Goal: Task Accomplishment & Management: Complete application form

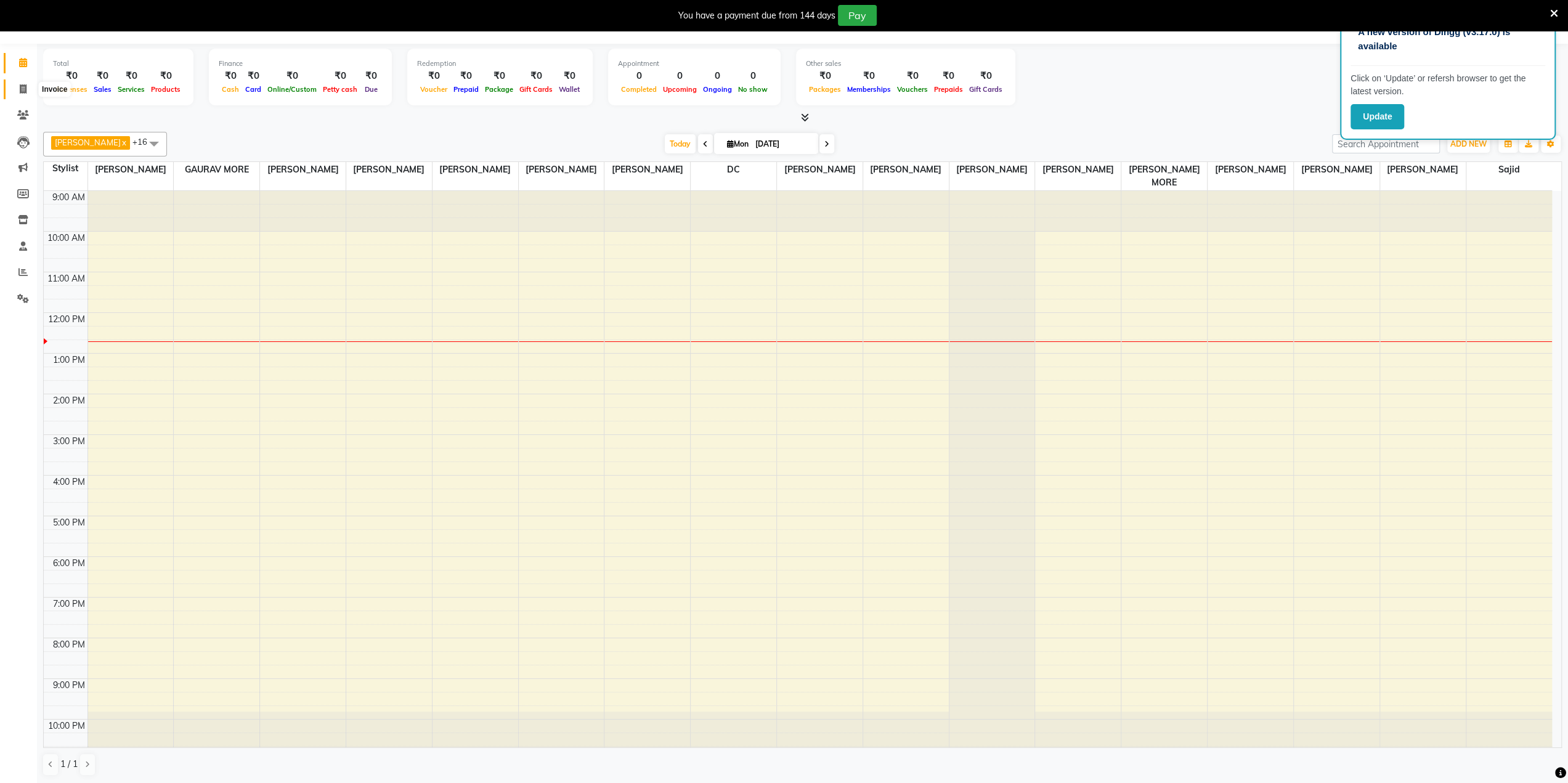
click at [26, 87] on icon at bounding box center [23, 89] width 7 height 9
select select "service"
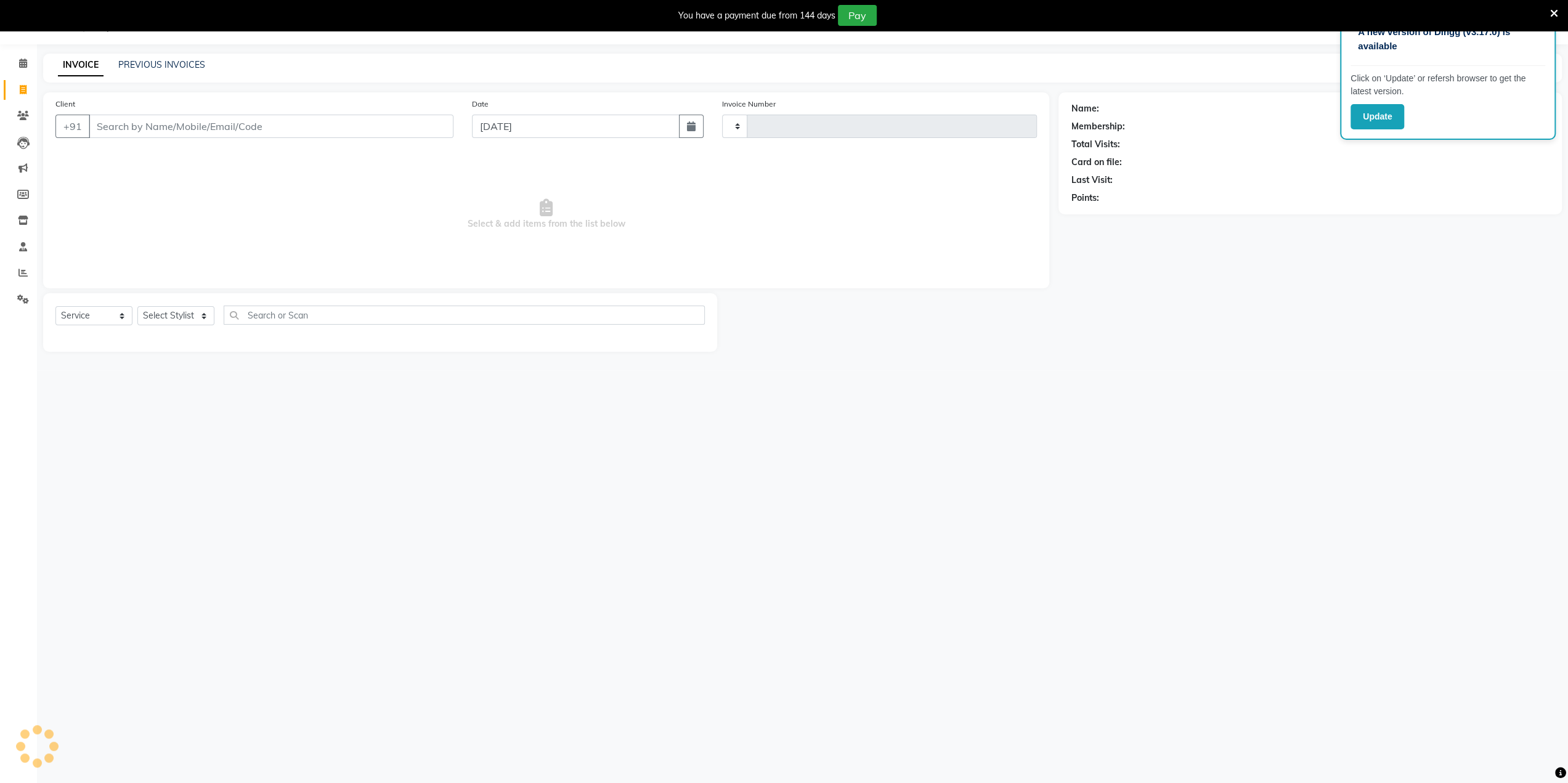
type input "3222"
select select "8096"
click at [123, 125] on input "Client" at bounding box center [270, 126] width 365 height 23
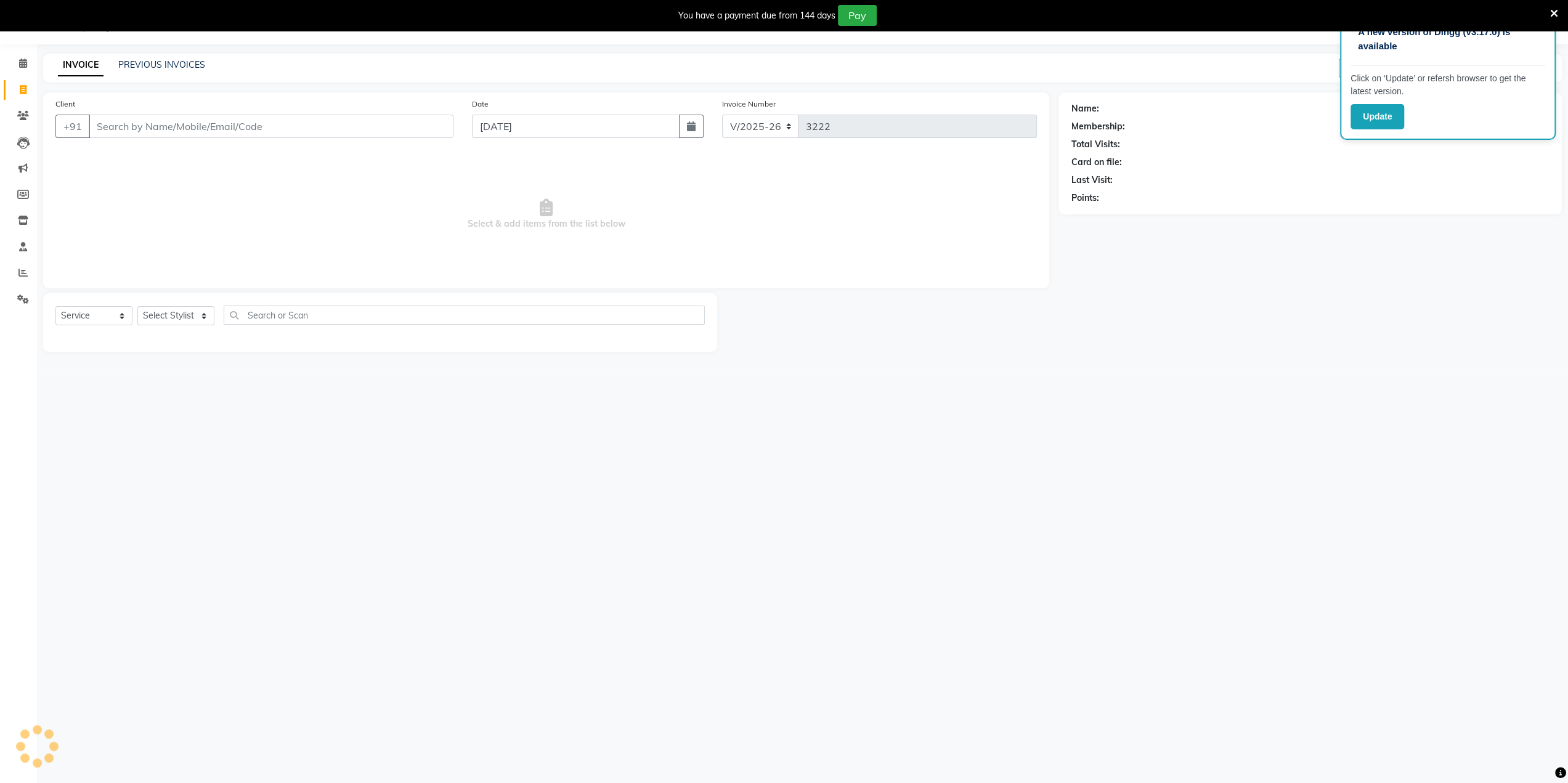
click at [136, 131] on input "Client" at bounding box center [270, 126] width 365 height 23
type input "9769254032"
click at [419, 128] on span "Add Client" at bounding box center [422, 126] width 49 height 13
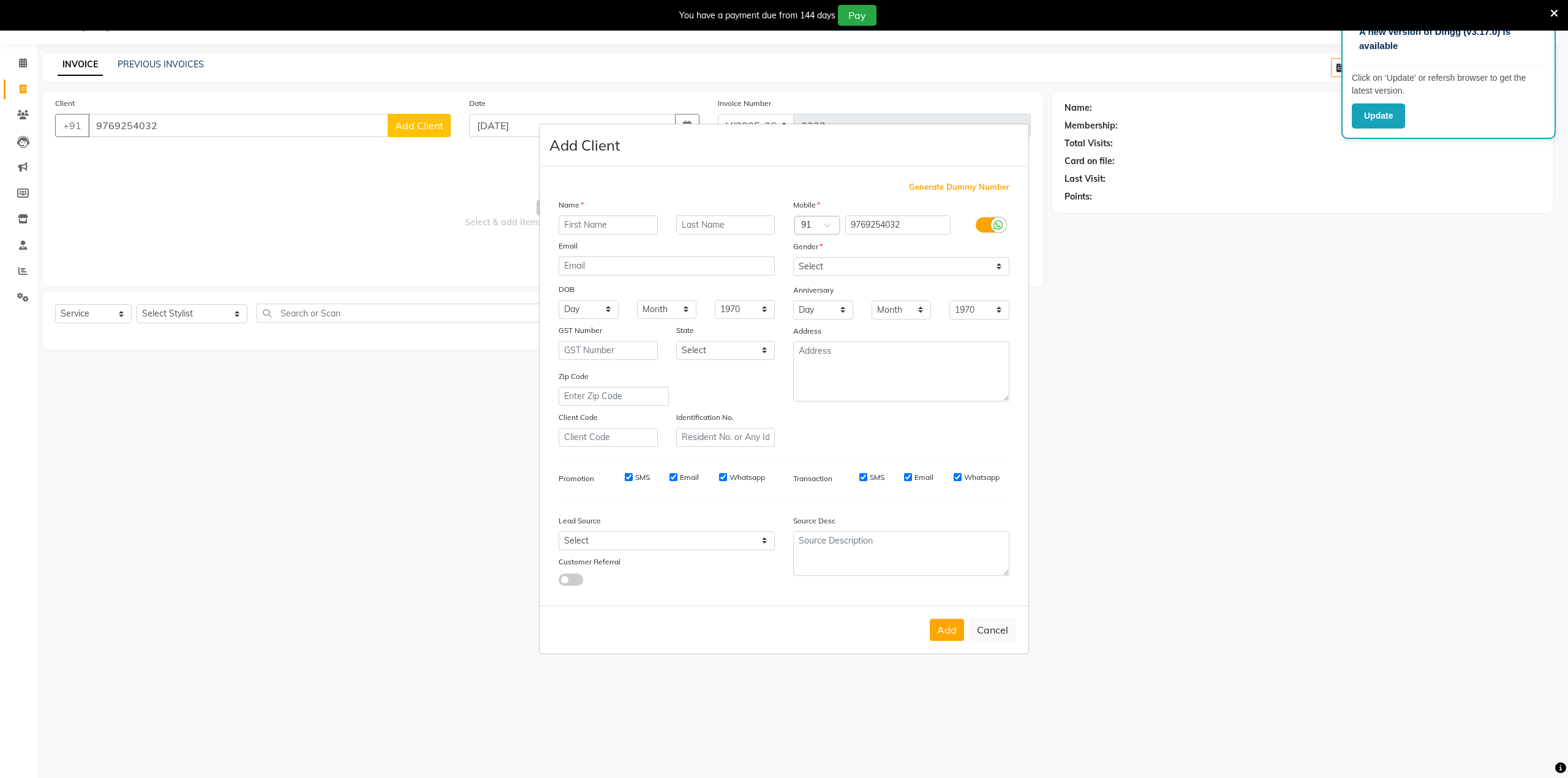
click at [607, 233] on input "text" at bounding box center [608, 225] width 99 height 19
click at [564, 224] on input "[PERSON_NAME]" at bounding box center [608, 225] width 99 height 19
click at [620, 226] on input "[PERSON_NAME]" at bounding box center [608, 225] width 99 height 19
type input "r"
type input "[PERSON_NAME]"
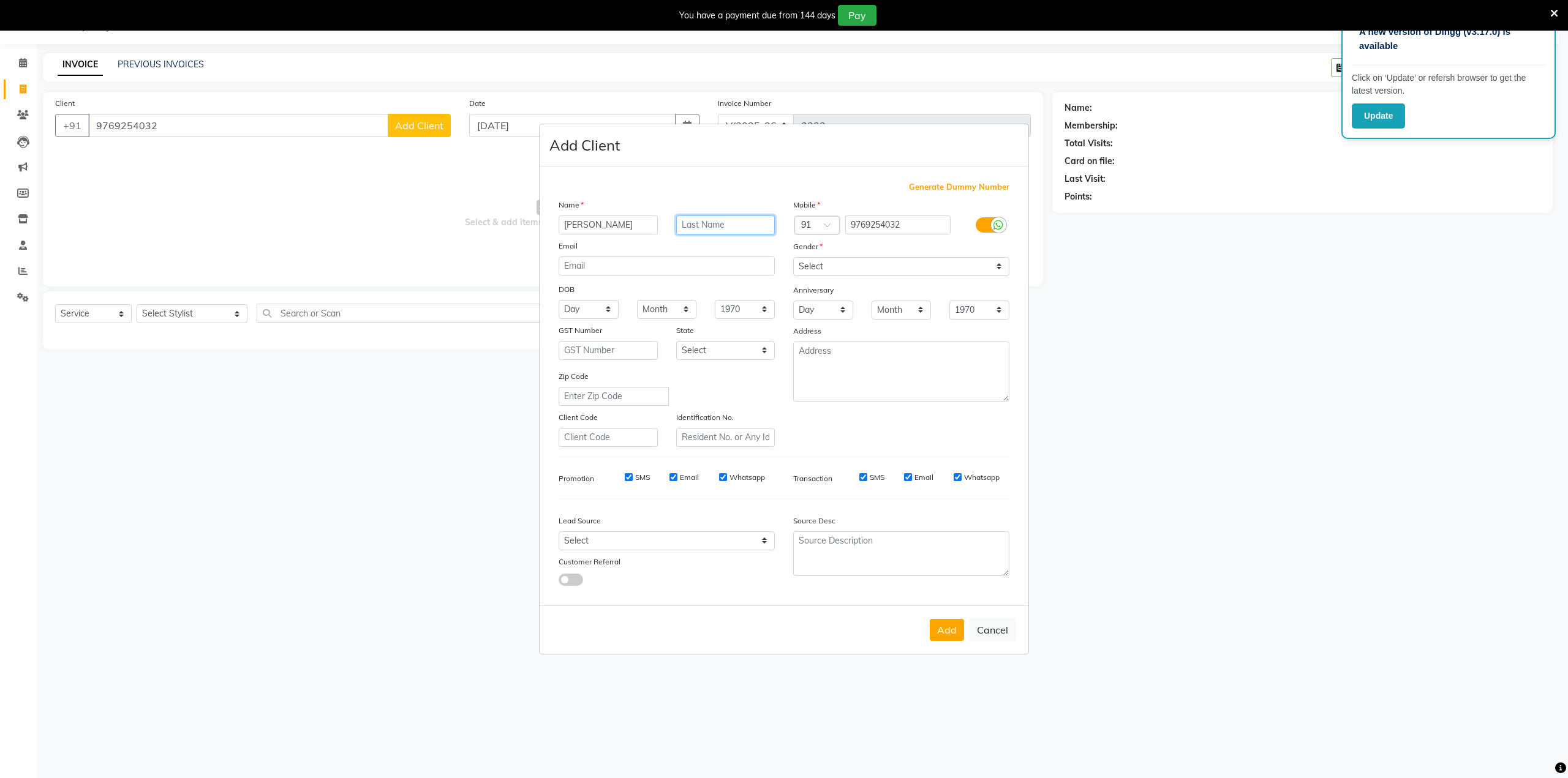
click at [696, 225] on input "text" at bounding box center [725, 225] width 99 height 19
type input "[PERSON_NAME]"
click at [819, 263] on select "Select [DEMOGRAPHIC_DATA] [DEMOGRAPHIC_DATA] Other Prefer Not To Say" at bounding box center [901, 266] width 216 height 19
select select "[DEMOGRAPHIC_DATA]"
click at [793, 257] on select "Select [DEMOGRAPHIC_DATA] [DEMOGRAPHIC_DATA] Other Prefer Not To Say" at bounding box center [901, 266] width 216 height 19
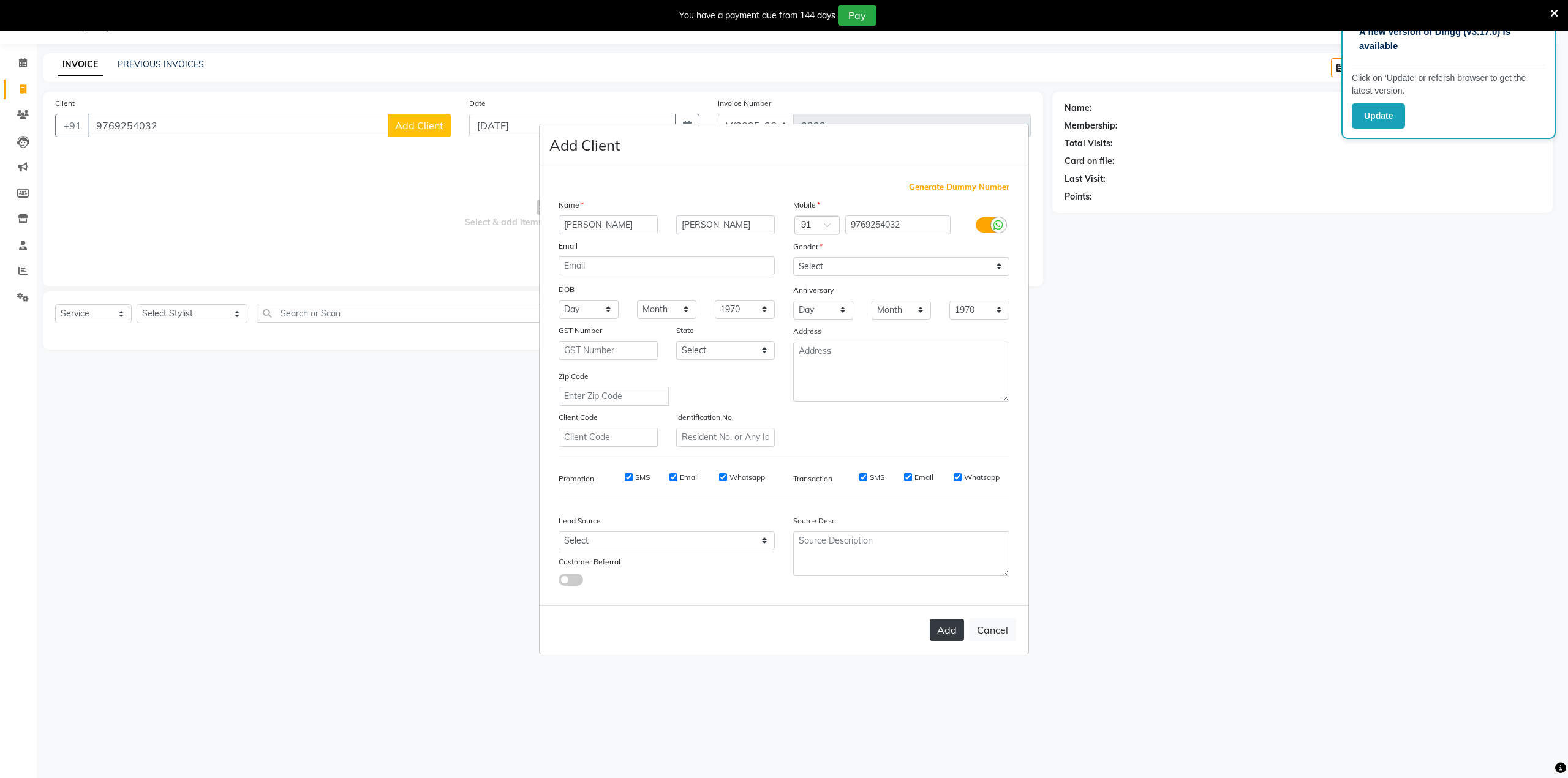
click at [944, 631] on button "Add" at bounding box center [947, 630] width 34 height 22
select select
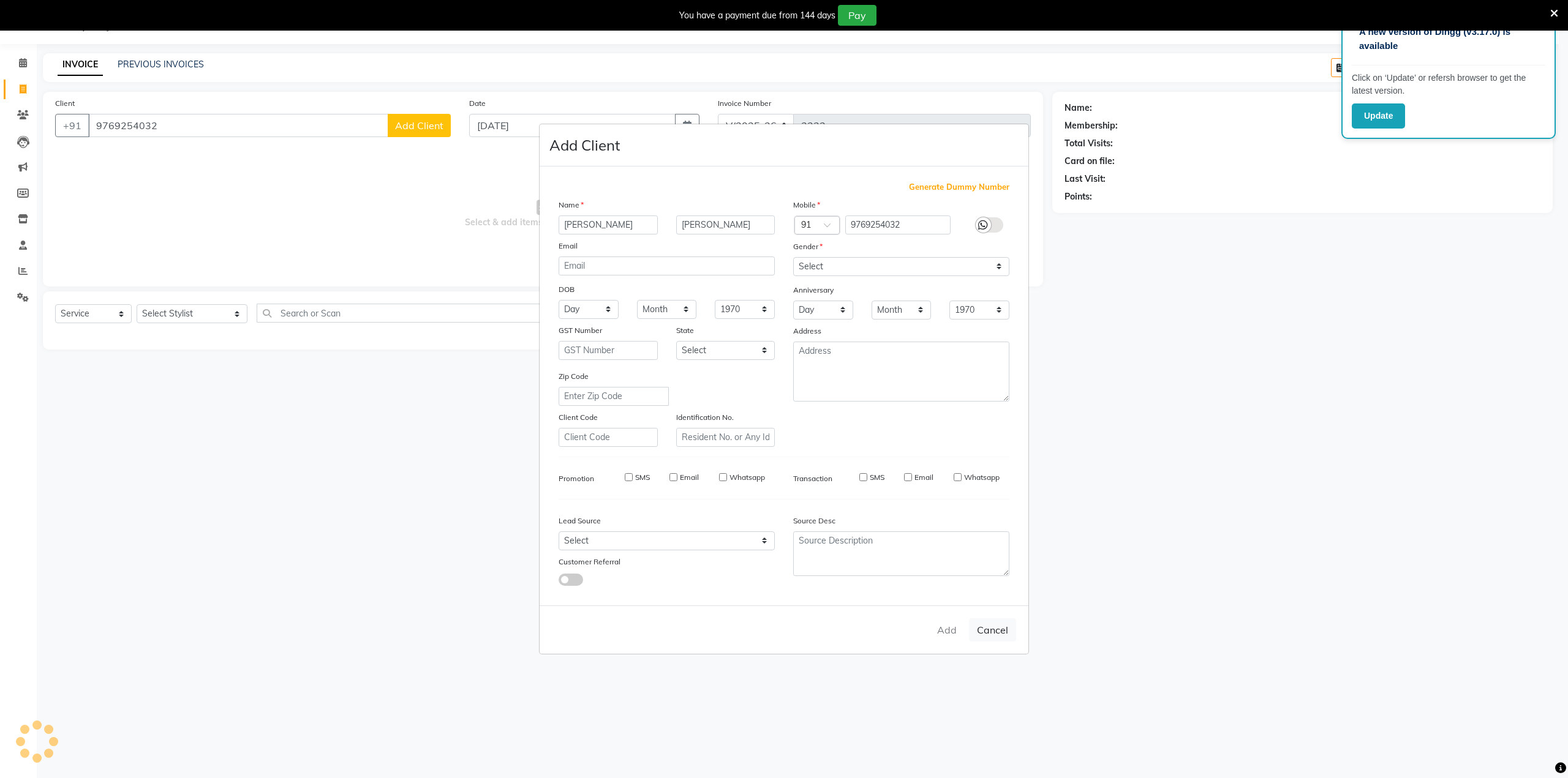
select select
checkbox input "false"
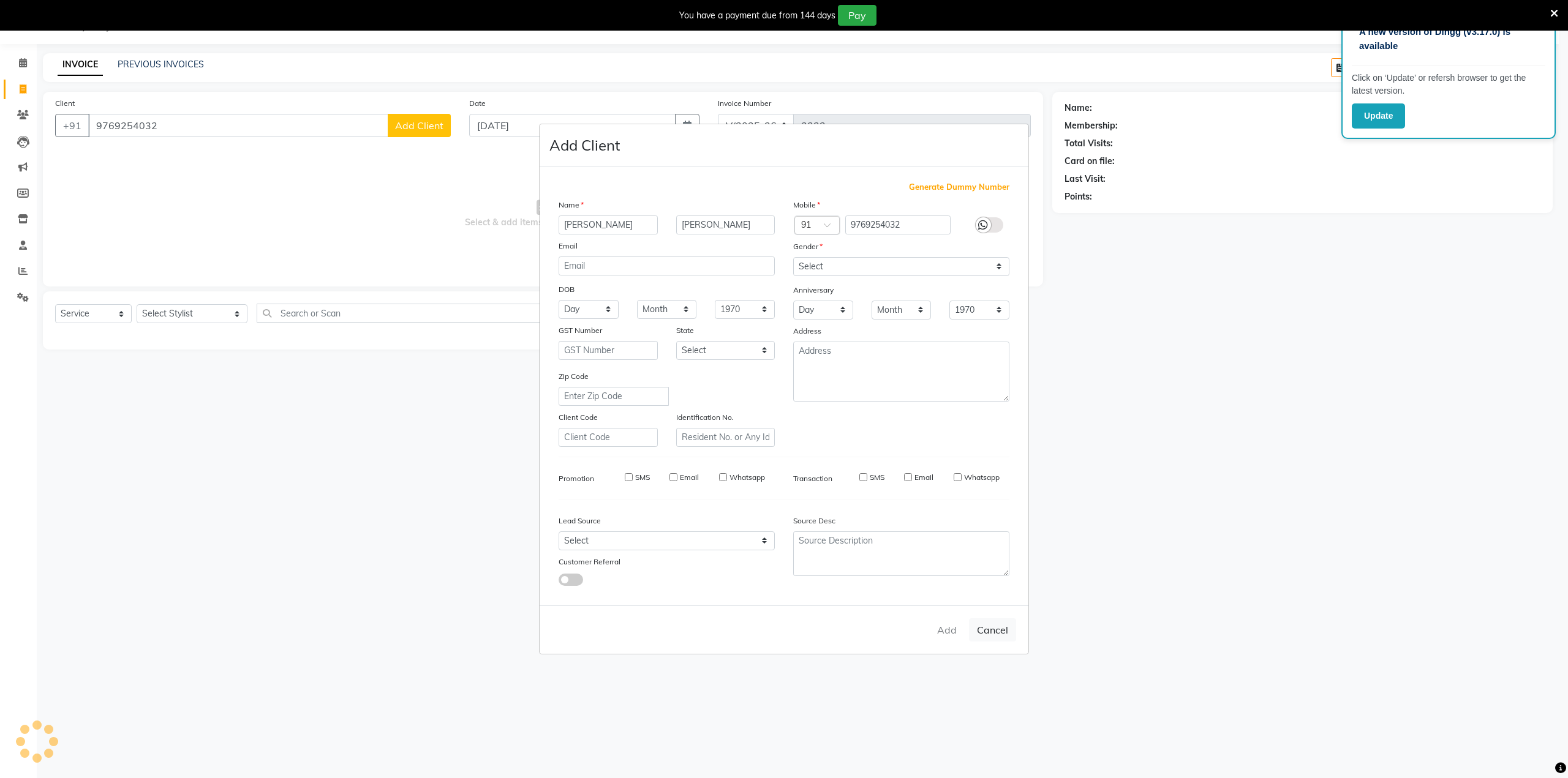
checkbox input "false"
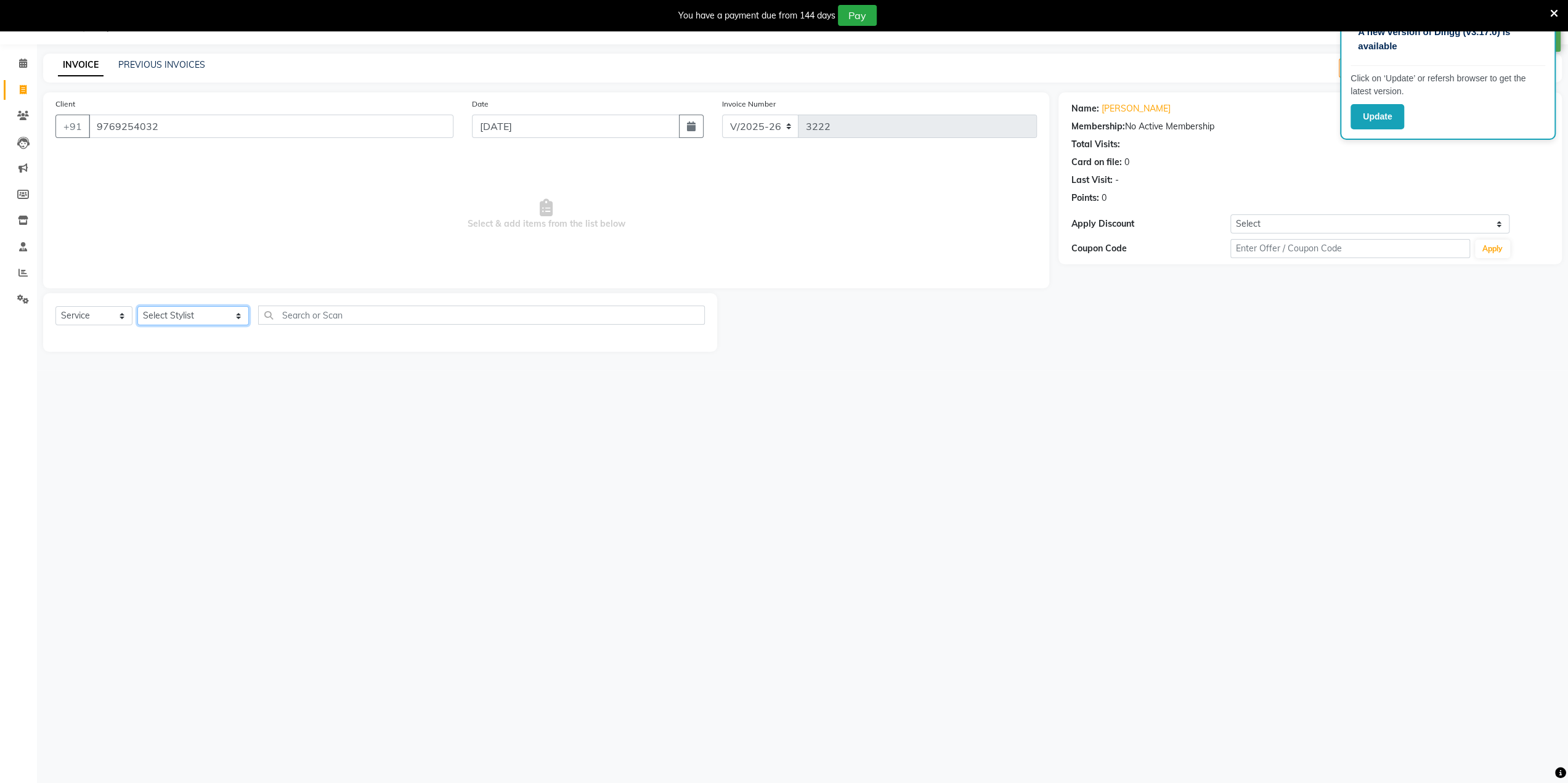
drag, startPoint x: 222, startPoint y: 317, endPoint x: 222, endPoint y: 326, distance: 9.0
click at [222, 326] on div "Select Service Product Membership Package Voucher Prepaid Gift Card Select Styl…" at bounding box center [380, 320] width 649 height 29
click at [213, 319] on select "Select Stylist [PERSON_NAME] NAT [PERSON_NAME] [PERSON_NAME] [PERSON_NAME] [PER…" at bounding box center [193, 315] width 111 height 19
click at [137, 306] on select "Select Stylist [PERSON_NAME] NAT [PERSON_NAME] [PERSON_NAME] [PERSON_NAME] [PER…" at bounding box center [193, 315] width 111 height 19
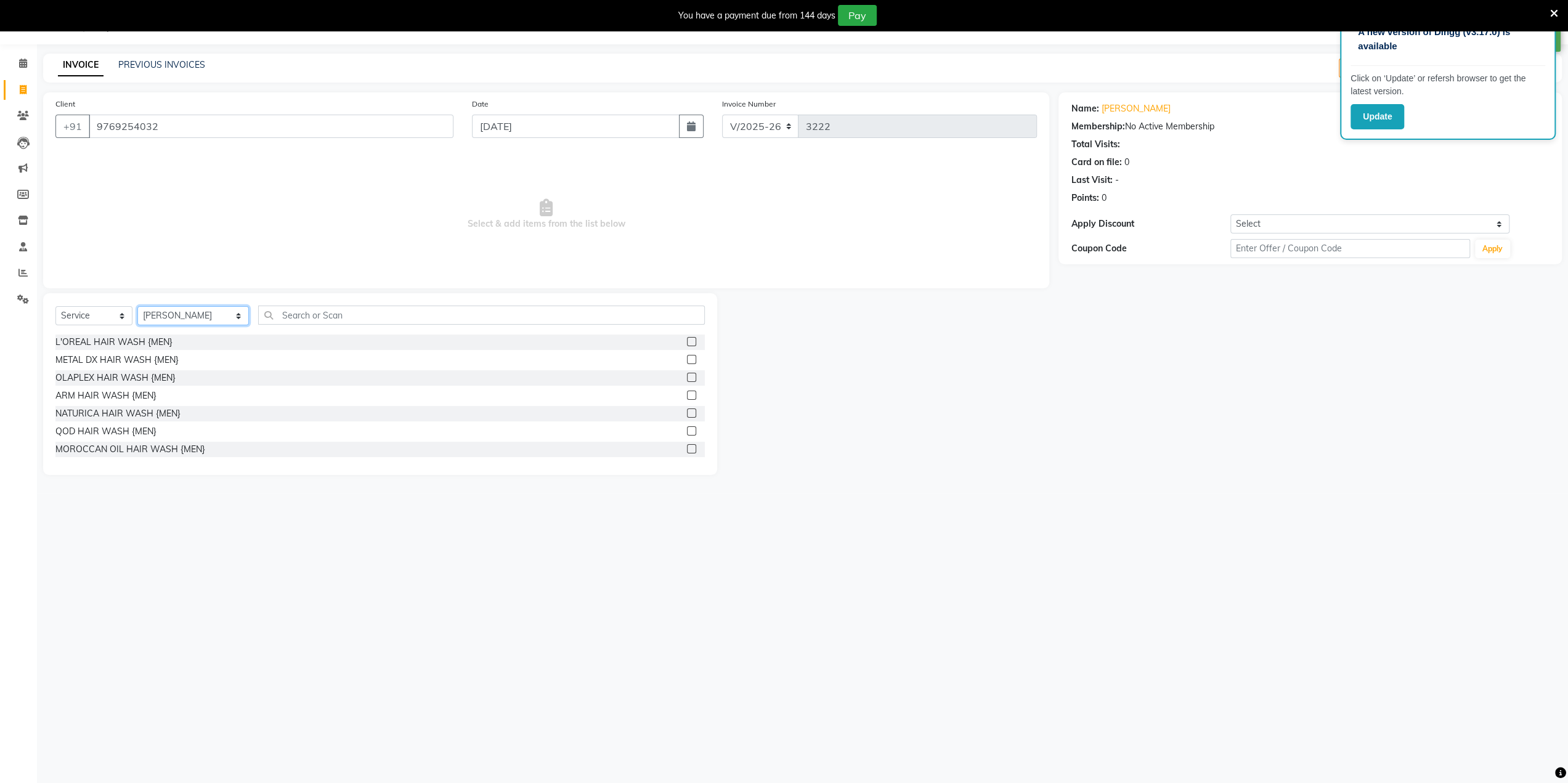
click at [210, 321] on select "Select Stylist [PERSON_NAME] NAT [PERSON_NAME] [PERSON_NAME] [PERSON_NAME] [PER…" at bounding box center [193, 315] width 111 height 19
select select "78951"
click at [137, 306] on select "Select Stylist [PERSON_NAME] NAT [PERSON_NAME] [PERSON_NAME] [PERSON_NAME] [PER…" at bounding box center [193, 315] width 111 height 19
click at [177, 615] on div "A new version of Dingg (v3.17.0) is available Click on ‘Update’ or refersh brow…" at bounding box center [784, 391] width 1568 height 783
click at [364, 313] on input "text" at bounding box center [481, 315] width 447 height 19
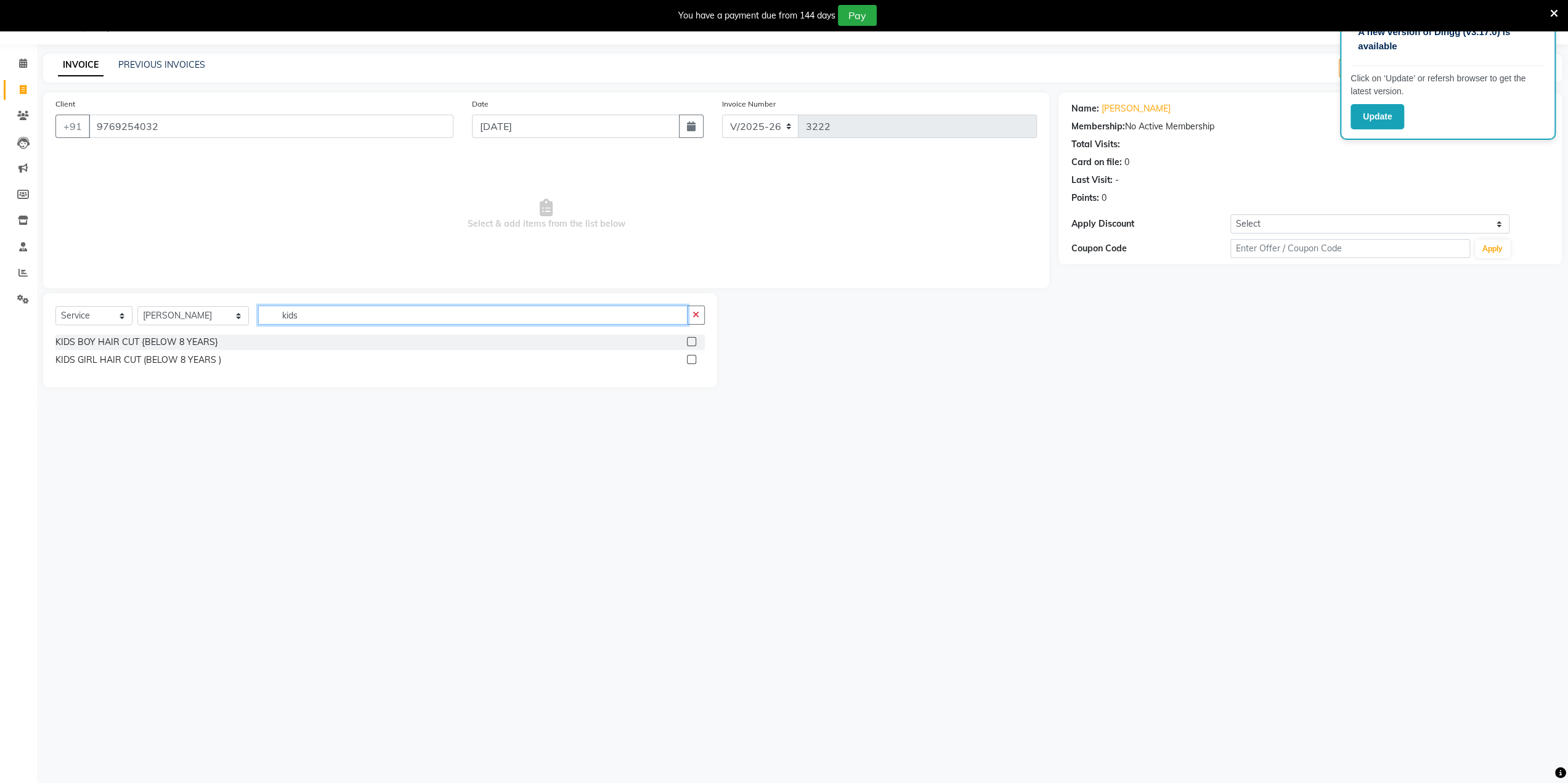
type input "kids"
click at [690, 340] on label at bounding box center [691, 342] width 9 height 9
click at [690, 340] on input "checkbox" at bounding box center [691, 342] width 8 height 8
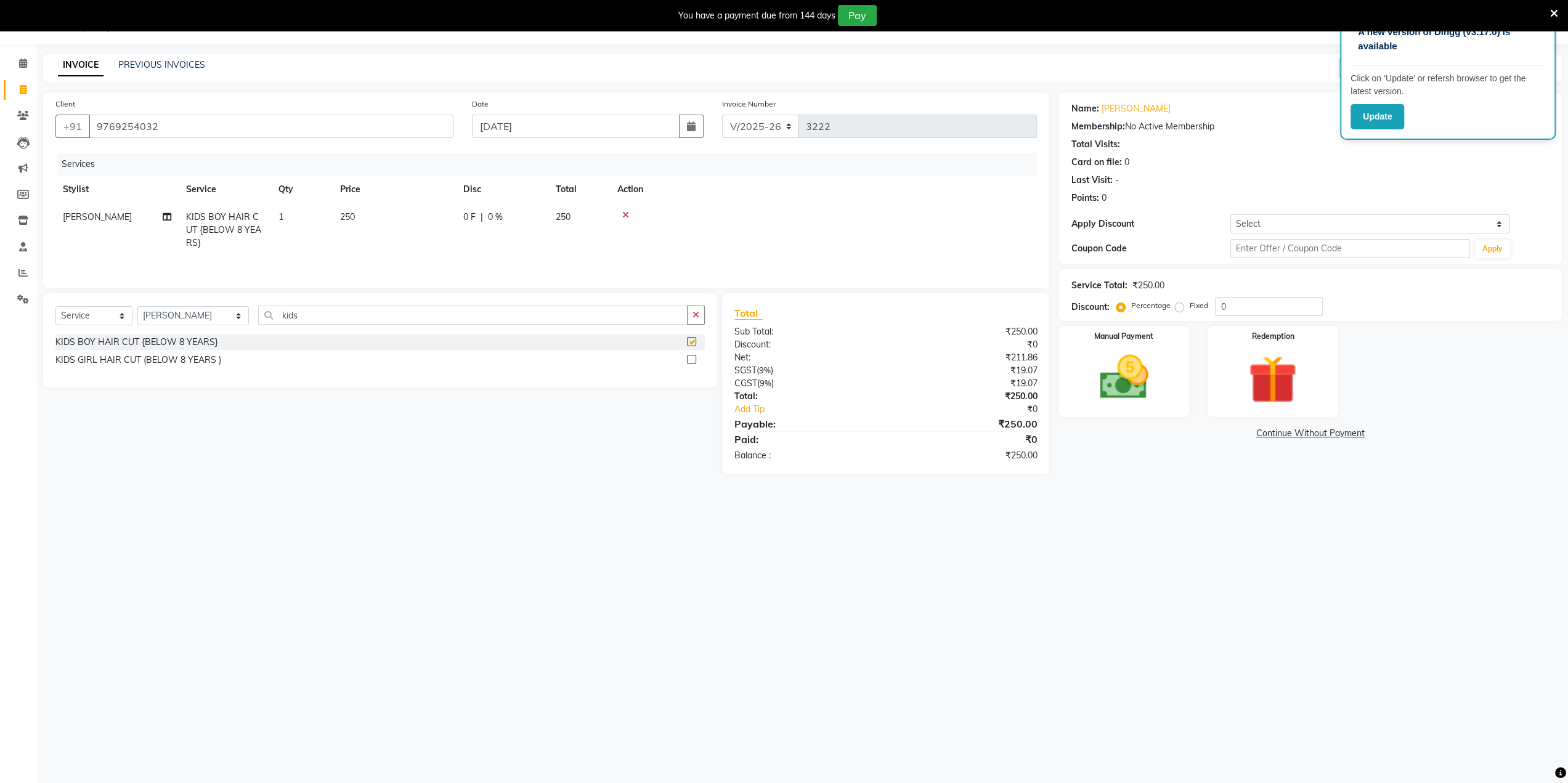
checkbox input "false"
click at [1326, 226] on select "Select Coupon → 500 Coupons Coupon → Kalpataru20 Coupon → Veda20 Coupon → Salt-…" at bounding box center [1369, 224] width 279 height 19
select select "4: Object"
click at [1230, 214] on select "Select Coupon → 500 Coupons Coupon → Kalpataru20 Coupon → Veda20 Coupon → Salt-…" at bounding box center [1369, 224] width 279 height 19
type input "20"
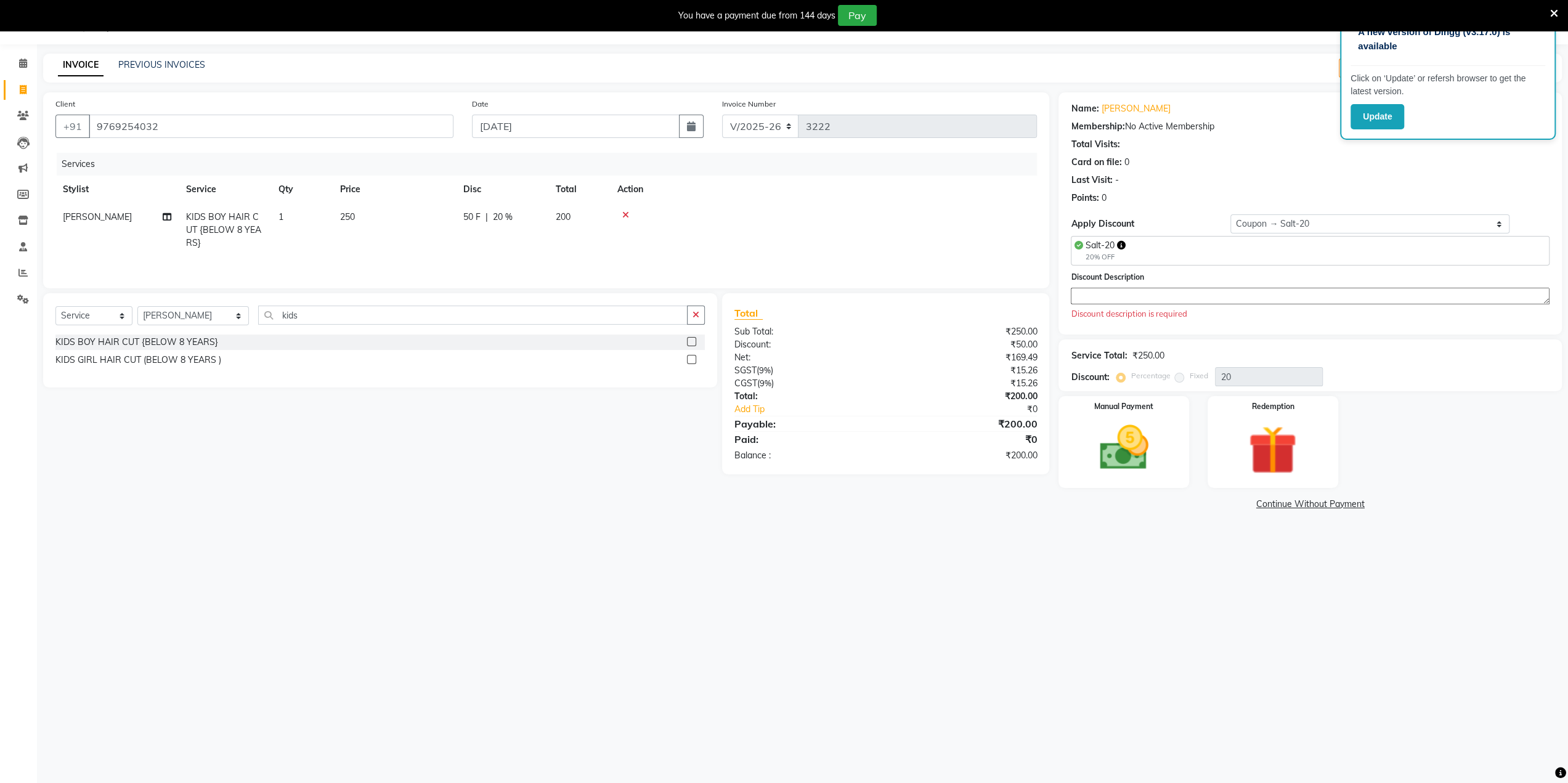
click at [1150, 290] on textarea at bounding box center [1310, 296] width 479 height 16
type textarea "20"
click at [1223, 17] on div "You have a payment due from 144 days Pay" at bounding box center [777, 15] width 1545 height 21
click at [1041, 258] on div "Client [PHONE_NUMBER] Date [DATE] Invoice Number V/2025 V/[PHONE_NUMBER] Servic…" at bounding box center [546, 190] width 1006 height 196
click at [1101, 432] on img at bounding box center [1123, 435] width 82 height 59
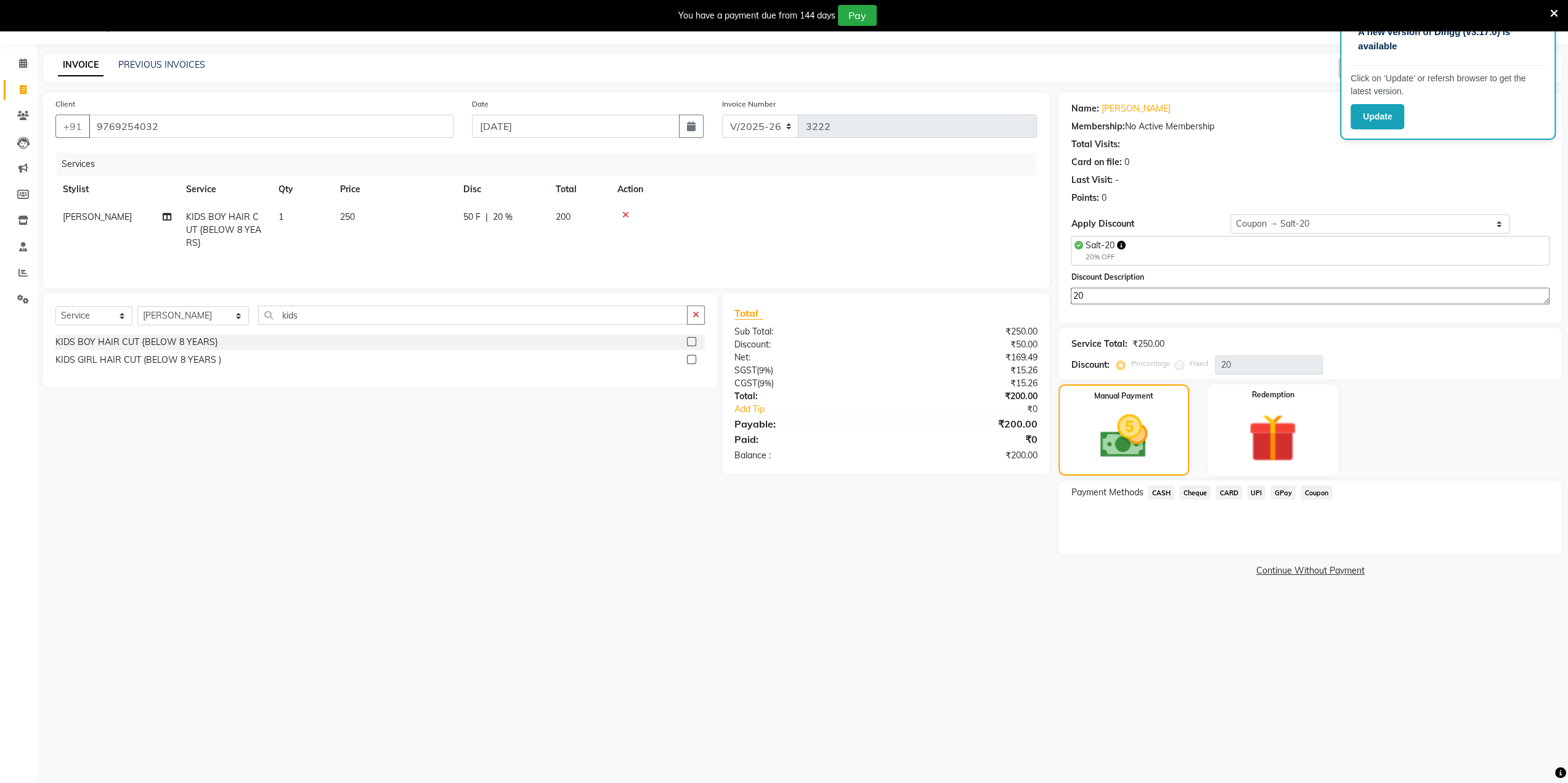
click at [1292, 491] on span "GPay" at bounding box center [1283, 492] width 25 height 14
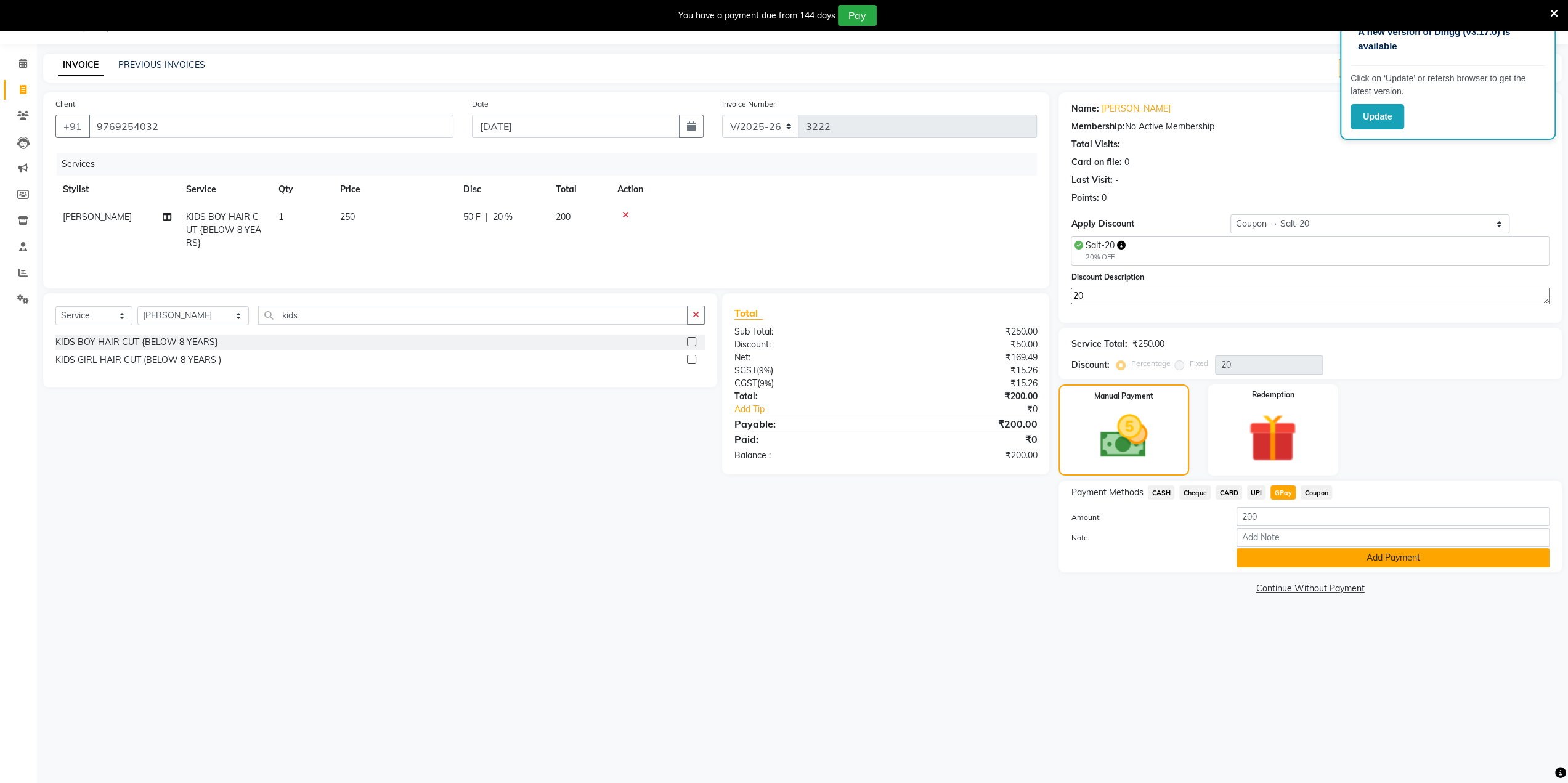
click at [1298, 553] on button "Add Payment" at bounding box center [1393, 557] width 313 height 19
click at [1298, 553] on div "Payment Methods CASH Cheque CARD UPI GPay Coupon Amount: 200 Note: Add Payment" at bounding box center [1309, 526] width 503 height 92
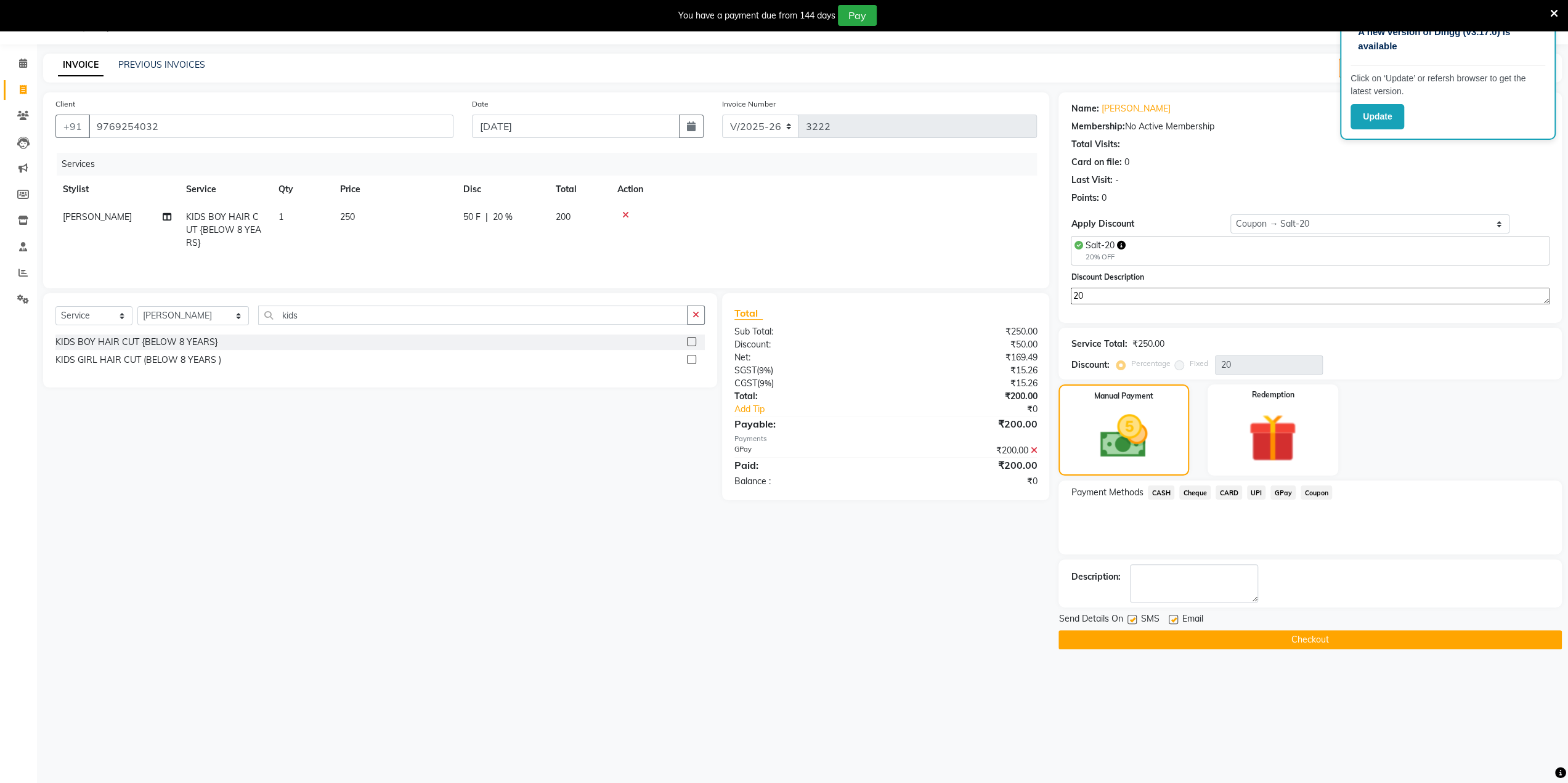
click at [1223, 702] on div "A new version of Dingg (v3.17.0) is available Click on ‘Update’ or refersh brow…" at bounding box center [784, 391] width 1568 height 783
click at [1261, 641] on button "Checkout" at bounding box center [1309, 639] width 503 height 19
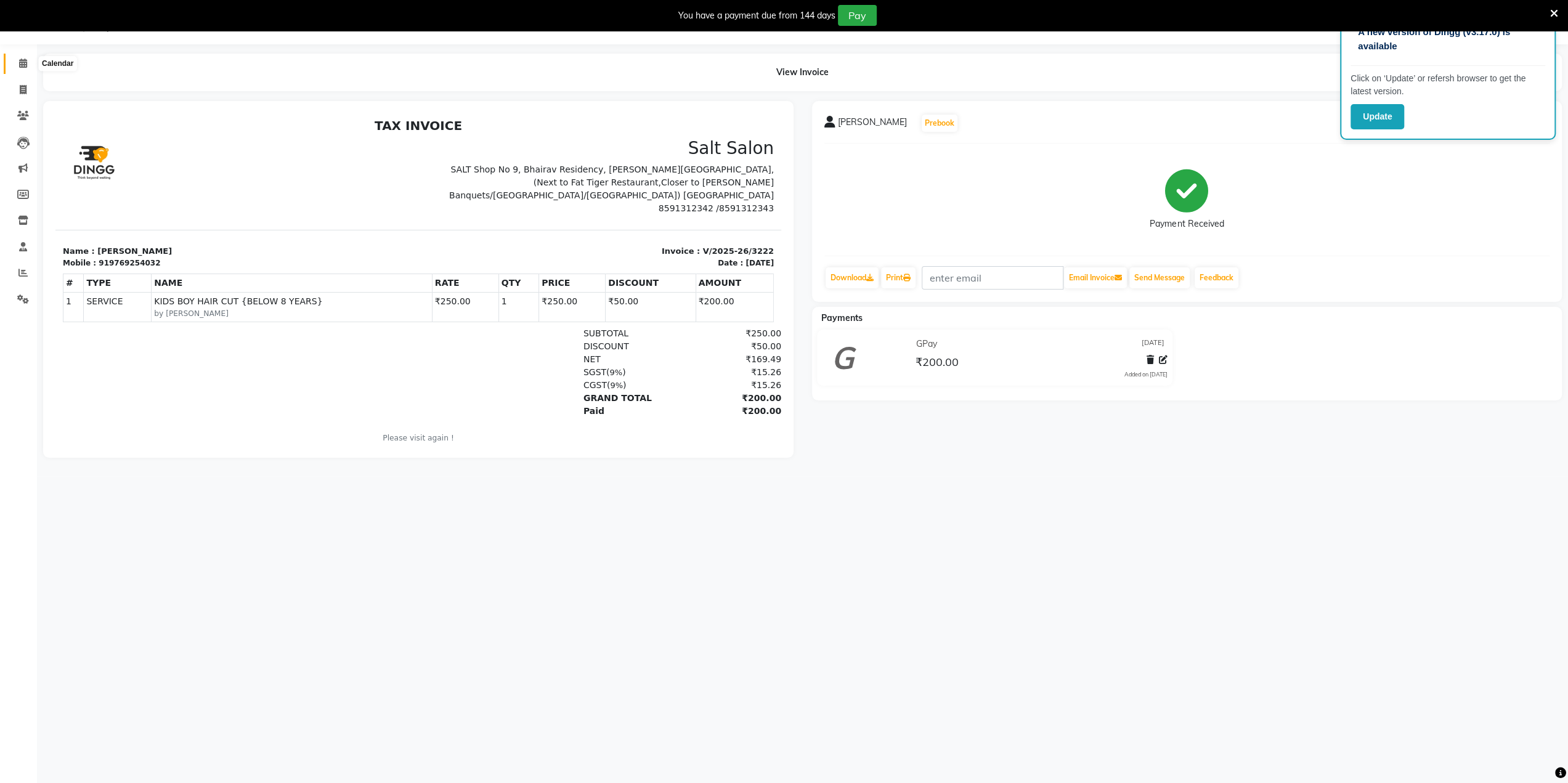
click at [20, 57] on span at bounding box center [23, 63] width 22 height 14
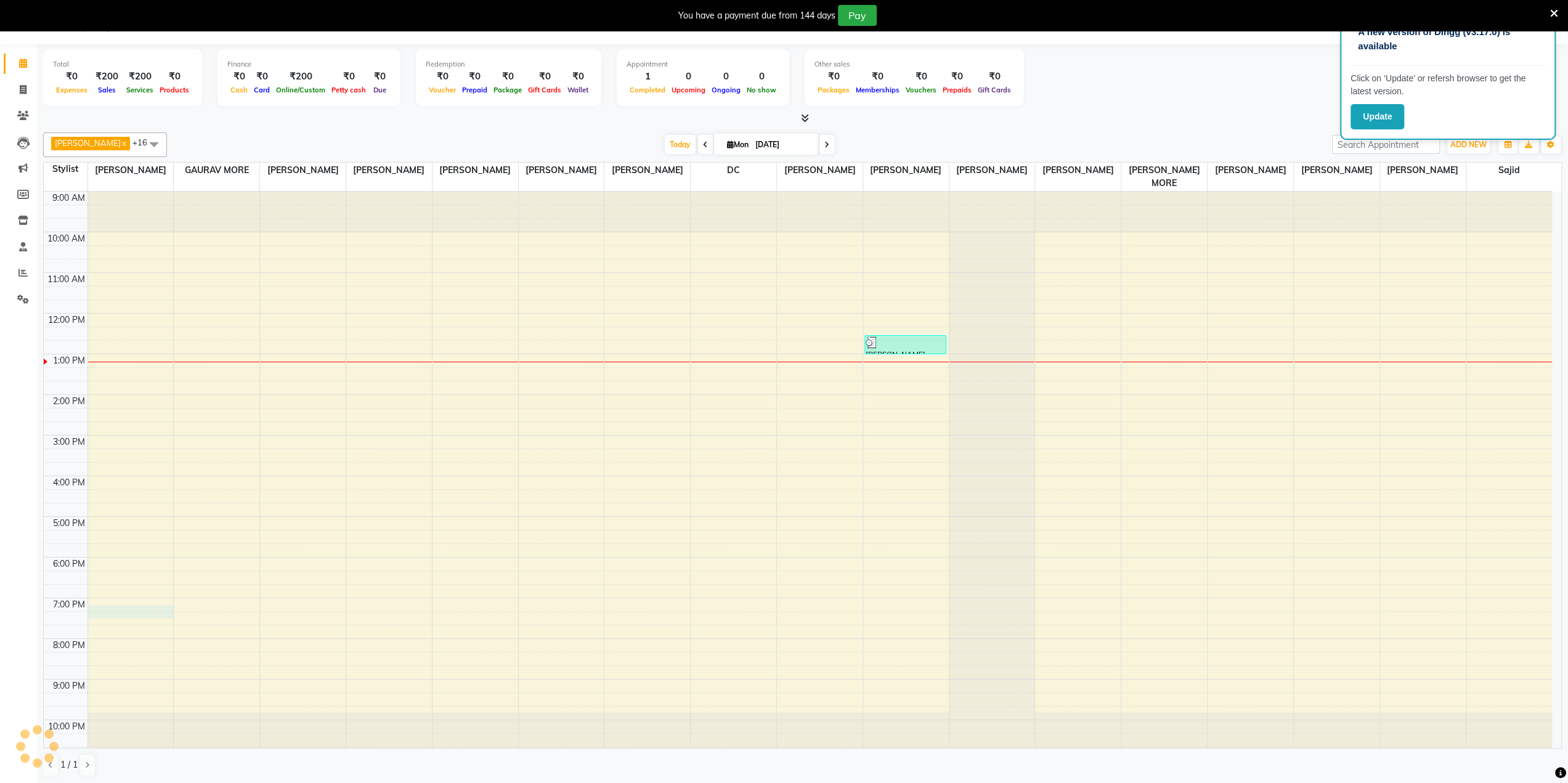
click at [125, 611] on div "9:00 AM 10:00 AM 11:00 AM 12:00 PM 1:00 PM 2:00 PM 3:00 PM 4:00 PM 5:00 PM 6:00…" at bounding box center [798, 476] width 1508 height 569
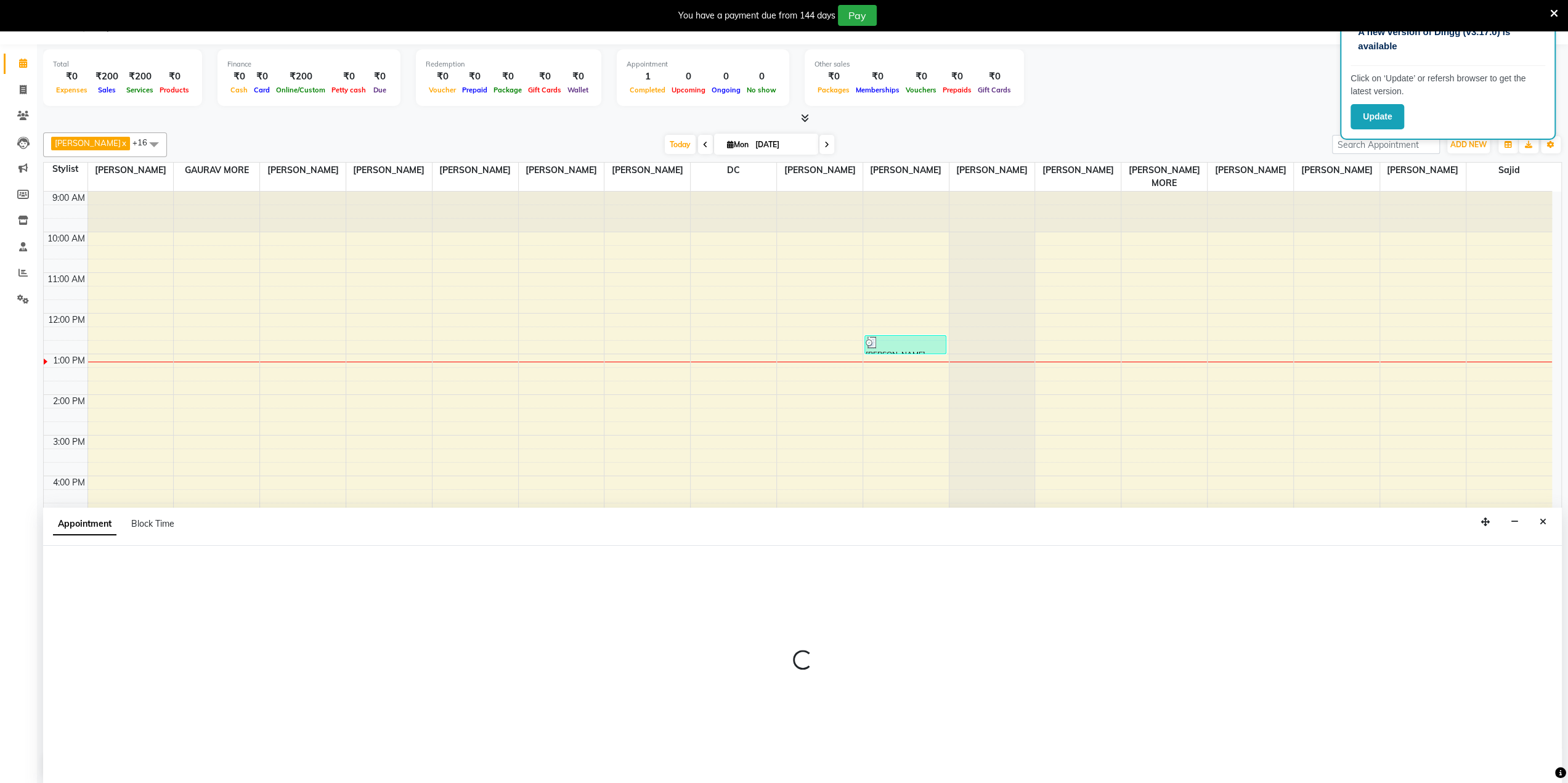
scroll to position [31, 0]
select select "77194"
select select "1155"
select select "tentative"
